Goal: Task Accomplishment & Management: Use online tool/utility

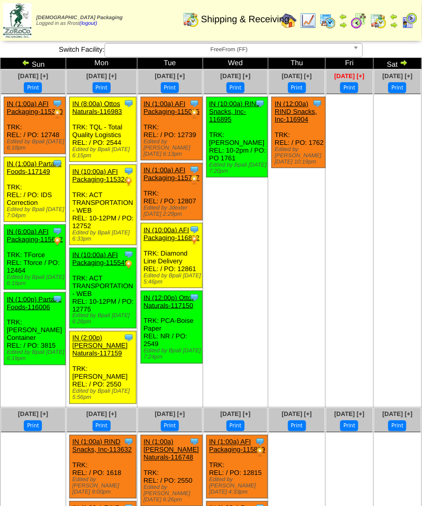
click at [335, 72] on span "[DATE] [+]" at bounding box center [350, 75] width 30 height 7
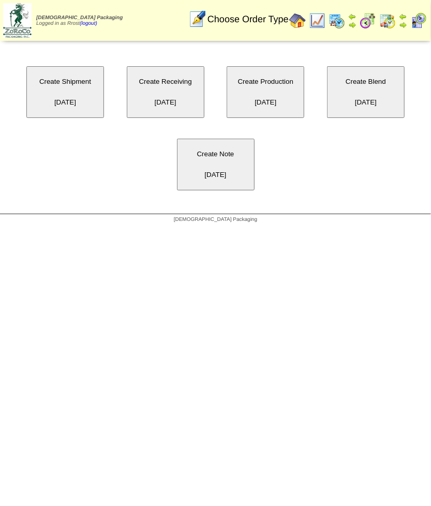
click at [167, 100] on button "Create Receiving 09/26/2025" at bounding box center [166, 92] width 78 height 52
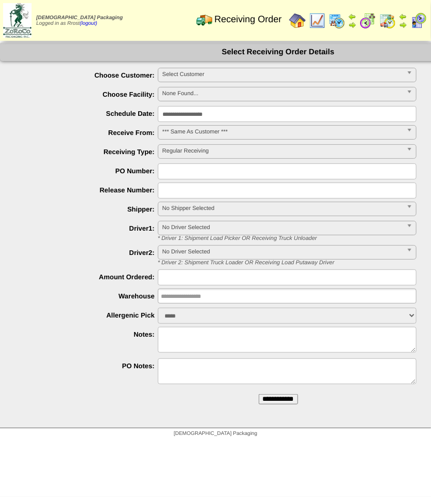
click at [390, 16] on img at bounding box center [387, 20] width 17 height 17
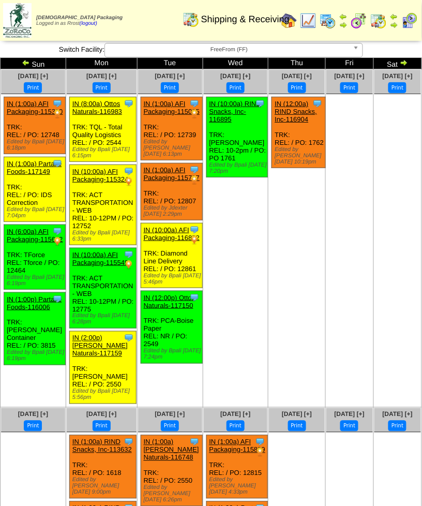
click at [410, 21] on img at bounding box center [409, 20] width 17 height 17
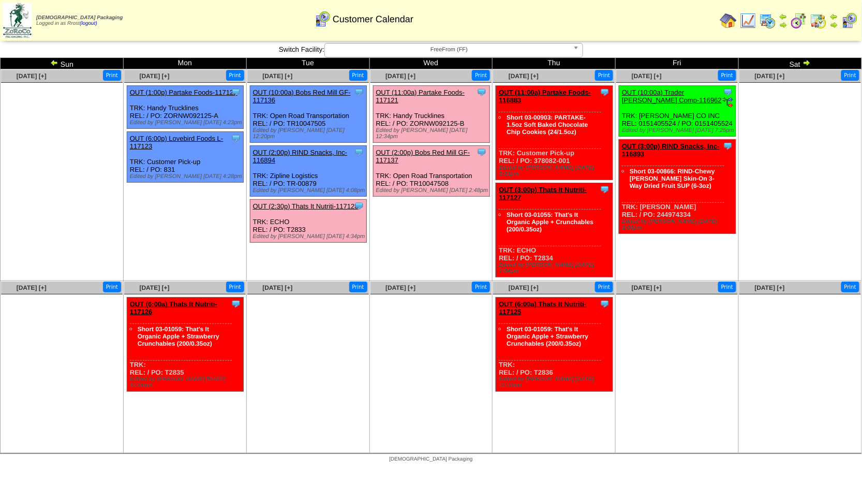
click at [771, 16] on img at bounding box center [767, 20] width 17 height 17
